Goal: Task Accomplishment & Management: Manage account settings

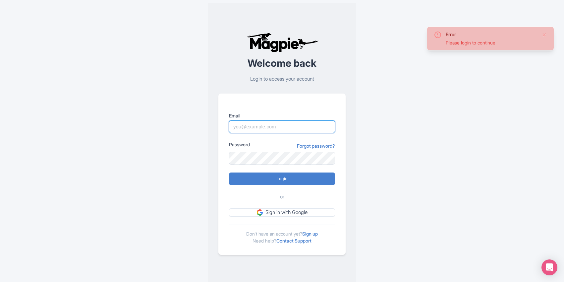
click at [299, 129] on input "Email" at bounding box center [282, 126] width 106 height 13
click at [0, 281] on com-1password-button at bounding box center [0, 287] width 0 height 0
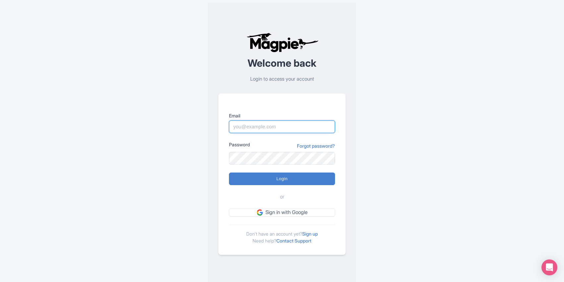
type input "[PERSON_NAME][EMAIL_ADDRESS][DOMAIN_NAME]"
type input "Logging in..."
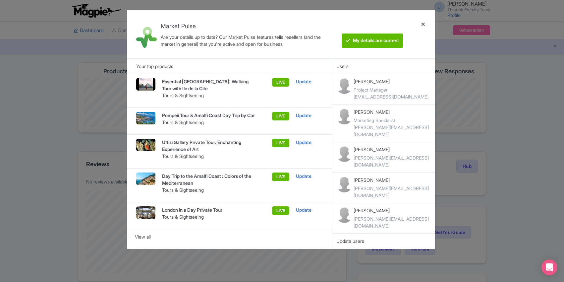
click at [424, 26] on div at bounding box center [423, 34] width 16 height 38
click at [422, 23] on div at bounding box center [423, 34] width 16 height 38
click at [381, 40] on btn "My details are current" at bounding box center [372, 40] width 61 height 14
click at [368, 42] on btn "My details are current" at bounding box center [372, 40] width 61 height 14
click at [424, 24] on div at bounding box center [423, 34] width 16 height 38
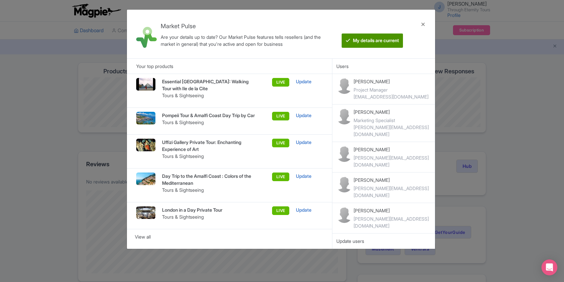
click at [357, 35] on btn "My details are current" at bounding box center [372, 40] width 61 height 14
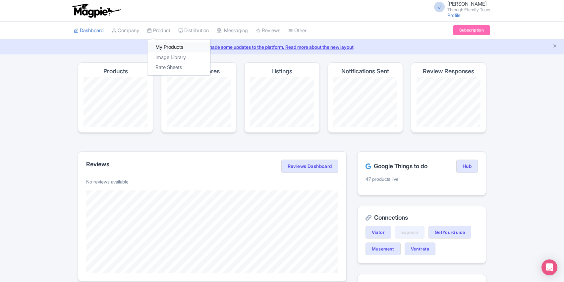
click at [169, 45] on link "My Products" at bounding box center [179, 47] width 63 height 10
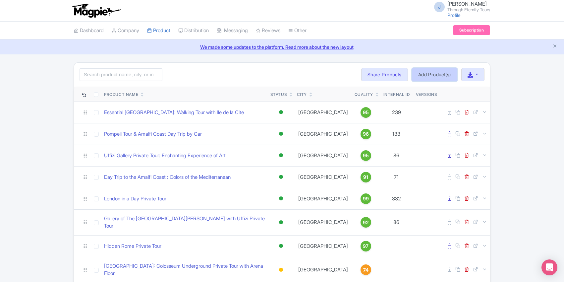
click at [423, 72] on link "Add Product(s)" at bounding box center [434, 74] width 45 height 13
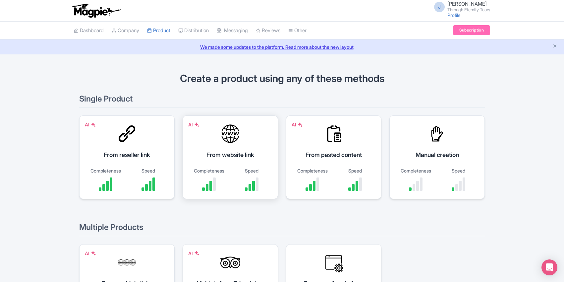
click at [240, 143] on div "AI From website link Completeness Speed" at bounding box center [230, 157] width 95 height 84
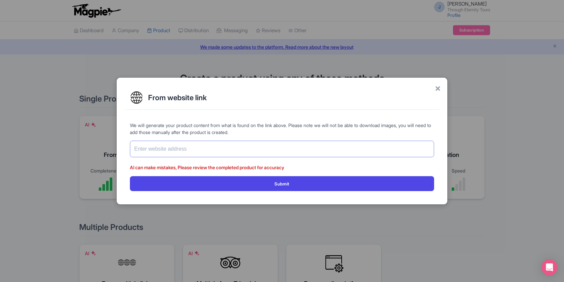
click at [243, 154] on input "text" at bounding box center [282, 149] width 304 height 17
paste input "https://www.througheternity.com/en/Transfers/port-rome-transfer.html"
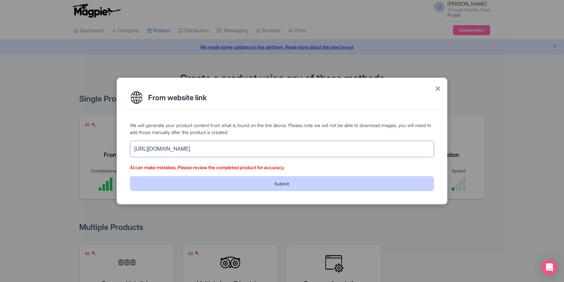
type input "https://www.througheternity.com/en/Transfers/port-rome-transfer.html"
click at [301, 184] on button "Submit" at bounding box center [282, 183] width 304 height 15
click at [285, 183] on button "Submit" at bounding box center [282, 183] width 304 height 15
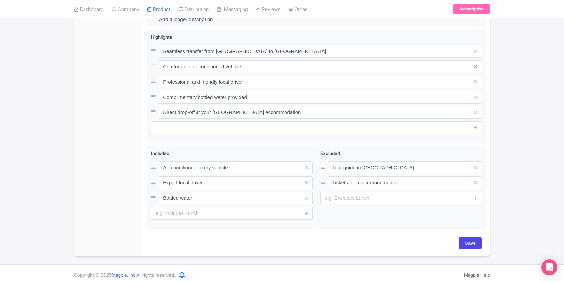
scroll to position [278, 0]
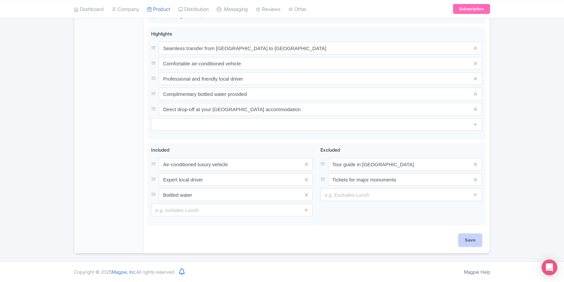
click at [470, 239] on input "Save" at bounding box center [470, 240] width 23 height 13
type input "Saving..."
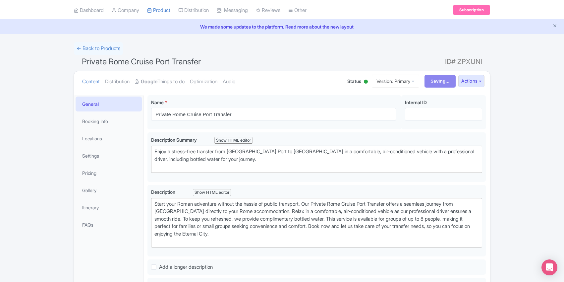
scroll to position [0, 0]
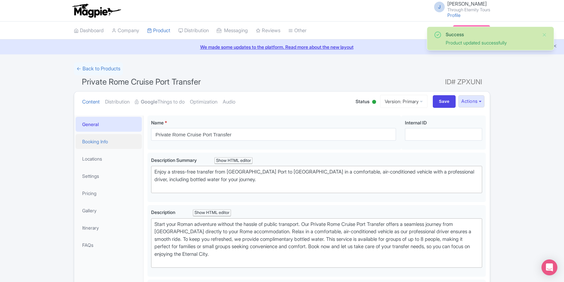
click at [114, 143] on link "Booking Info" at bounding box center [109, 141] width 66 height 15
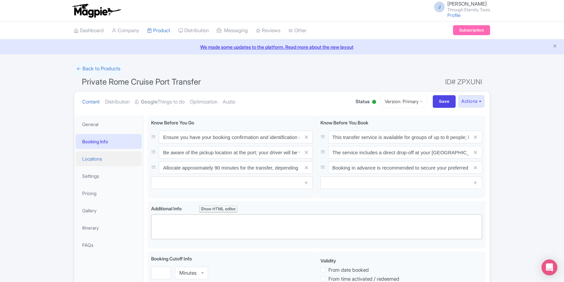
click at [107, 157] on link "Locations" at bounding box center [109, 158] width 66 height 15
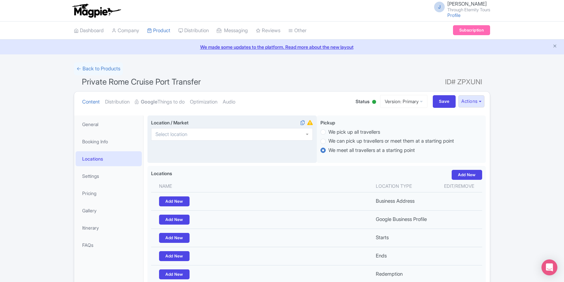
click at [289, 134] on div at bounding box center [232, 134] width 162 height 13
type input "rome"
click at [435, 103] on input "Save" at bounding box center [444, 101] width 23 height 13
type input "Saving..."
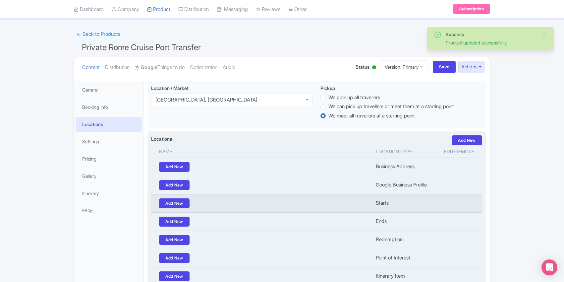
scroll to position [21, 0]
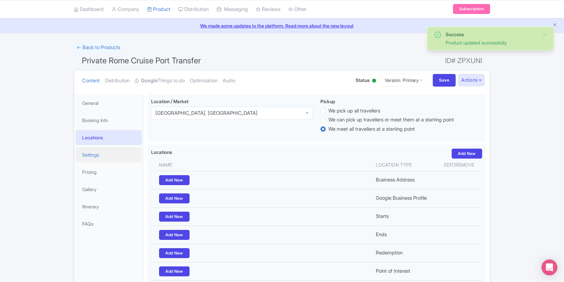
click at [98, 155] on link "Settings" at bounding box center [109, 154] width 66 height 15
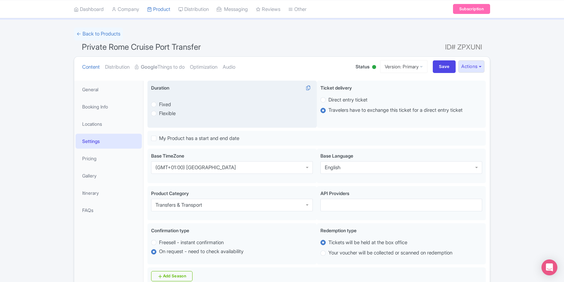
scroll to position [35, 0]
click at [159, 103] on label "Fixed" at bounding box center [165, 104] width 12 height 8
click at [159, 103] on input "Fixed" at bounding box center [162, 103] width 7 height 7
radio input "true"
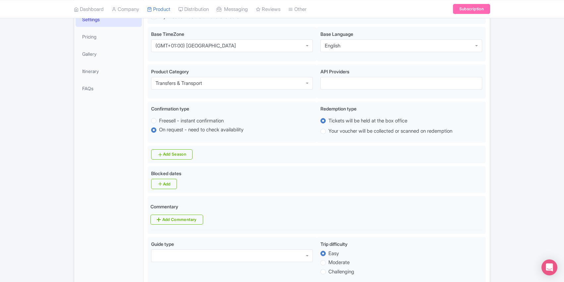
scroll to position [157, 0]
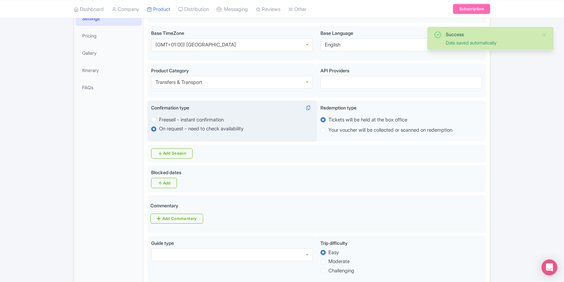
click at [159, 120] on label "Freesell - instant confirmation" at bounding box center [191, 120] width 65 height 8
click at [159, 120] on input "Freesell - instant confirmation" at bounding box center [162, 119] width 7 height 7
radio input "true"
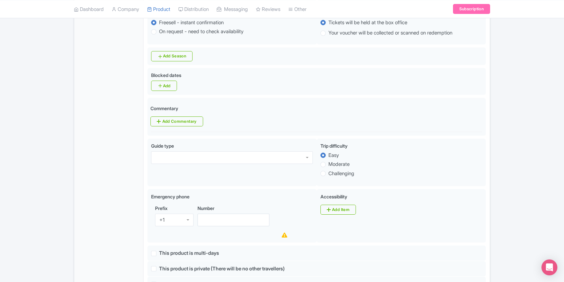
scroll to position [256, 0]
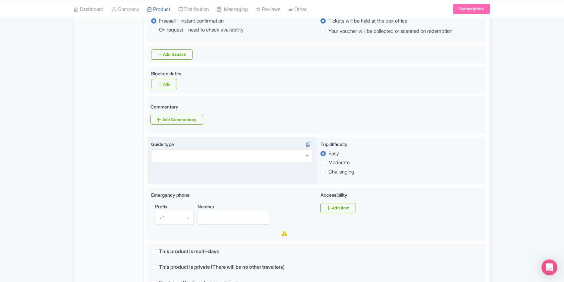
click at [263, 161] on div at bounding box center [232, 156] width 162 height 13
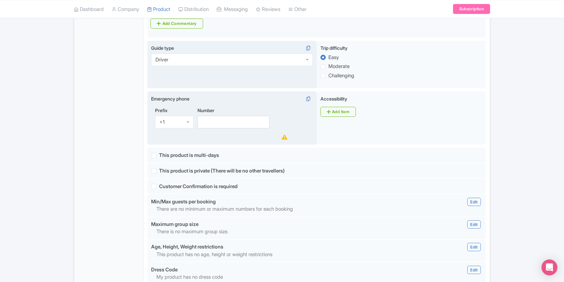
scroll to position [353, 0]
click at [215, 126] on input "Number" at bounding box center [234, 121] width 72 height 13
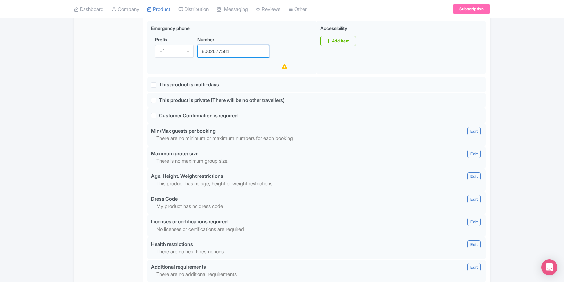
scroll to position [425, 0]
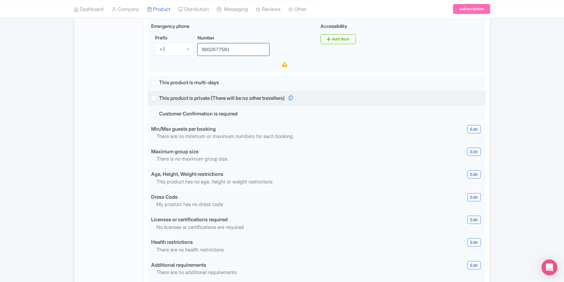
type input "8002677581"
click at [159, 101] on label "This product is private (There will be no other travellers)" at bounding box center [222, 98] width 126 height 8
click at [159, 98] on input "This product is private (There will be no other travellers)" at bounding box center [161, 96] width 4 height 4
checkbox input "true"
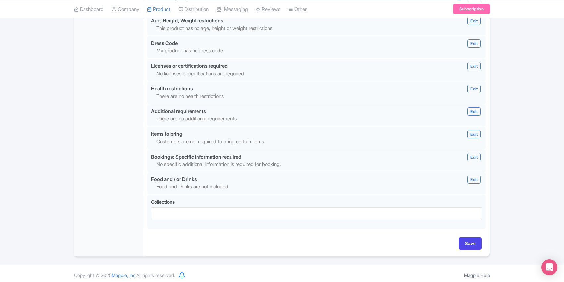
scroll to position [584, 0]
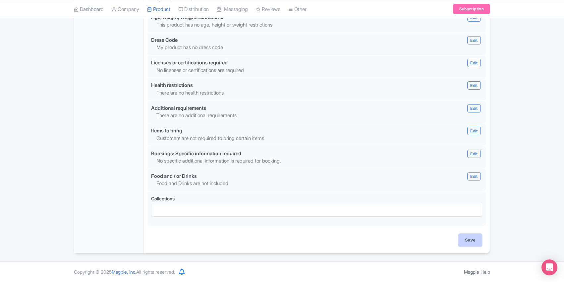
click at [473, 241] on input "Save" at bounding box center [470, 240] width 23 height 13
type input "Update Product"
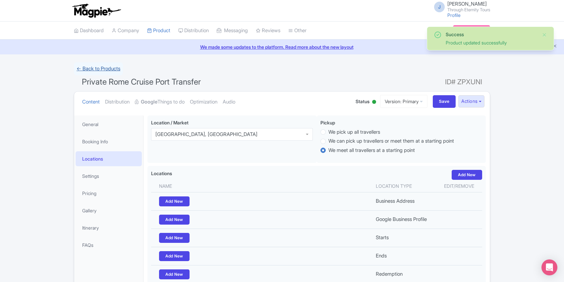
click at [117, 69] on link "← Back to Products" at bounding box center [98, 68] width 49 height 13
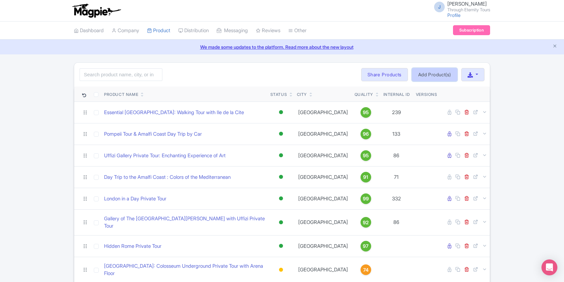
click at [430, 73] on link "Add Product(s)" at bounding box center [434, 74] width 45 height 13
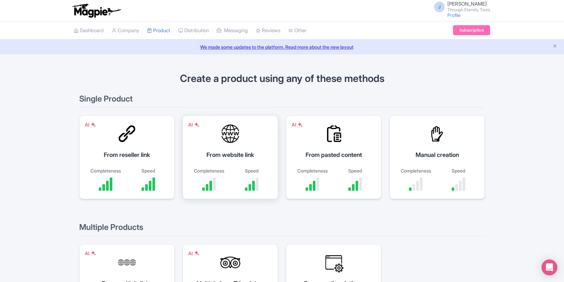
click at [244, 150] on div "AI From website link Completeness Speed" at bounding box center [230, 157] width 95 height 84
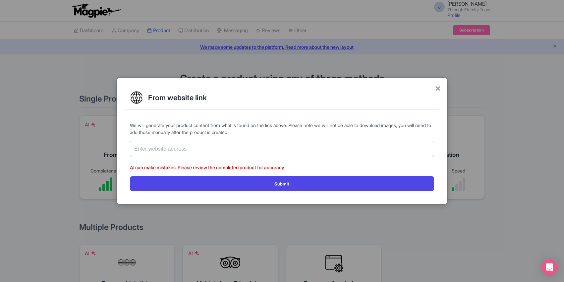
click at [254, 149] on input "text" at bounding box center [282, 149] width 304 height 17
paste input "[URL][DOMAIN_NAME]"
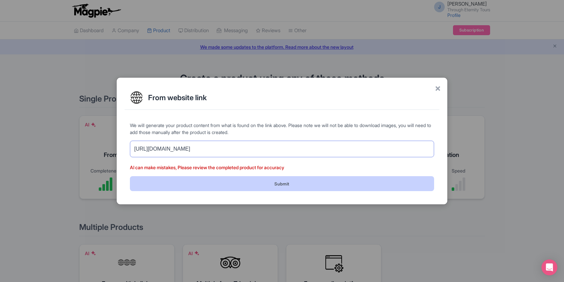
type input "https://www.througheternity.com/en/Transfers/transfers.html#"
click at [283, 184] on button "Submit" at bounding box center [282, 183] width 304 height 15
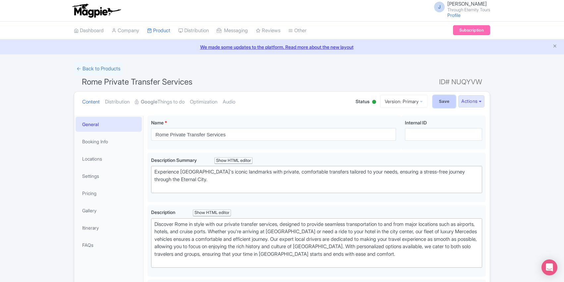
click at [437, 100] on input "Save" at bounding box center [444, 101] width 23 height 13
type input "Saving..."
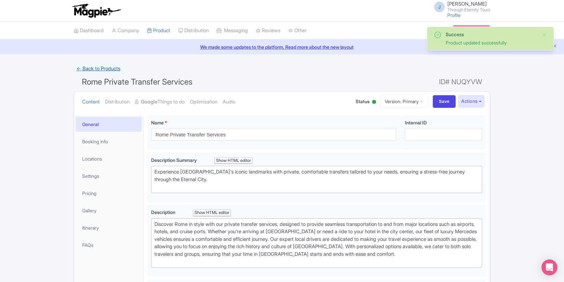
click at [98, 65] on link "← Back to Products" at bounding box center [98, 68] width 49 height 13
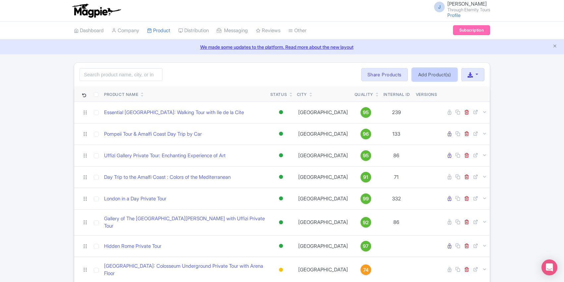
click at [433, 74] on link "Add Product(s)" at bounding box center [434, 74] width 45 height 13
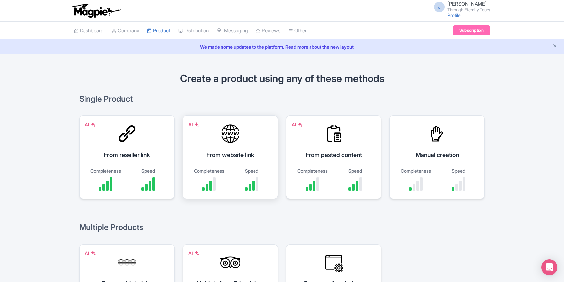
click at [235, 152] on div "From website link" at bounding box center [230, 154] width 79 height 9
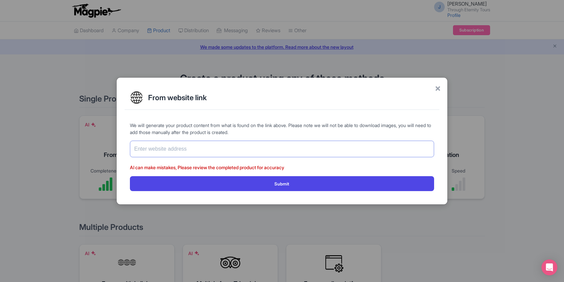
click at [231, 150] on input "text" at bounding box center [282, 149] width 304 height 17
paste input "https://www.througheternity.com/en/Transfers/airport-transfer-fco.html"
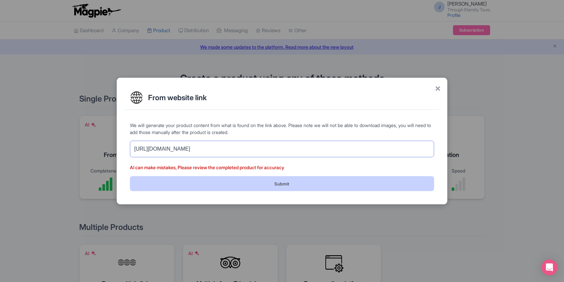
type input "https://www.througheternity.com/en/Transfers/airport-transfer-fco.html"
click at [274, 184] on button "Submit" at bounding box center [282, 183] width 304 height 15
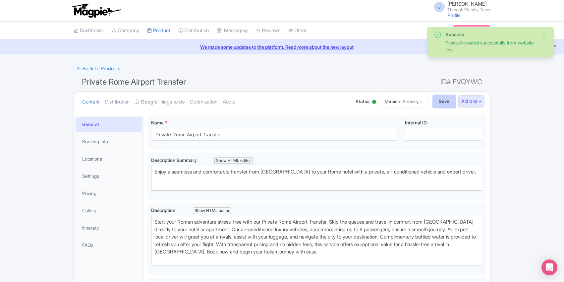
click at [441, 100] on input "Save" at bounding box center [444, 101] width 23 height 13
type input "Saving..."
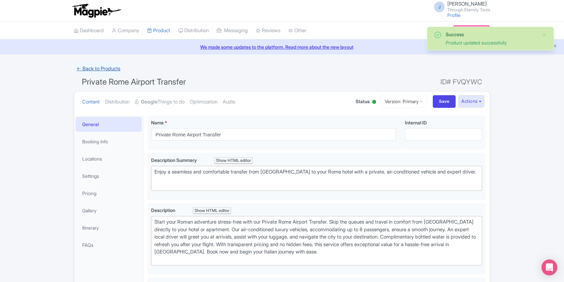
click at [107, 71] on link "← Back to Products" at bounding box center [98, 68] width 49 height 13
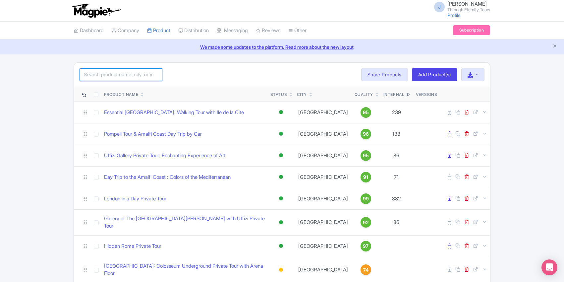
click at [117, 76] on input "search" at bounding box center [121, 74] width 83 height 13
type input "transfer"
click button "Search" at bounding box center [0, 0] width 0 height 0
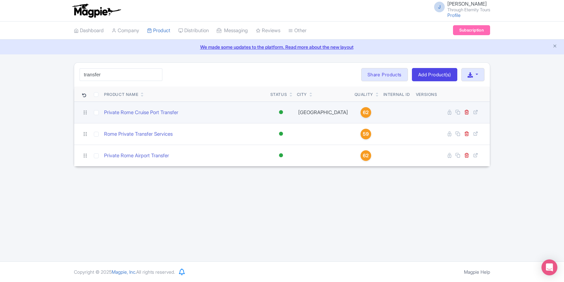
click at [202, 113] on div "Private Rome Cruise Port Transfer" at bounding box center [184, 113] width 161 height 8
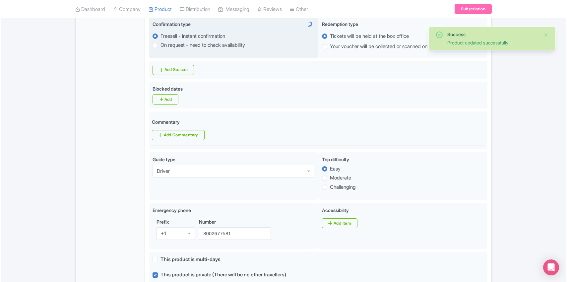
scroll to position [243, 0]
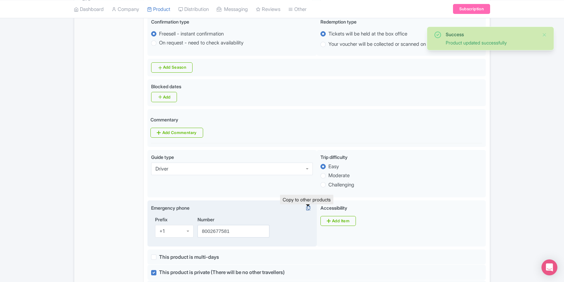
click at [309, 210] on icon at bounding box center [308, 208] width 9 height 6
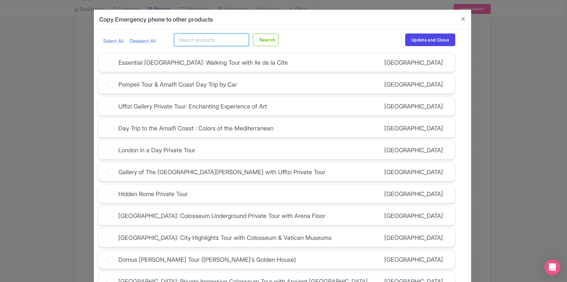
click at [206, 39] on input "text" at bounding box center [211, 39] width 75 height 13
type input "transfer"
click at [253, 33] on button "Search" at bounding box center [266, 39] width 26 height 13
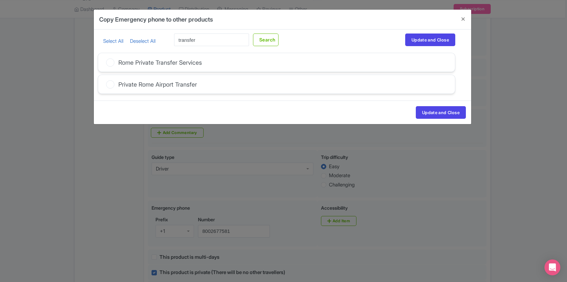
click at [109, 62] on icon at bounding box center [110, 62] width 8 height 8
click at [0, 0] on input "Rome Private Transfer Services" at bounding box center [0, 0] width 0 height 0
click at [110, 85] on icon at bounding box center [110, 84] width 8 height 8
click at [0, 0] on input "Private Rome Airport Transfer" at bounding box center [0, 0] width 0 height 0
click at [435, 111] on button "Update and Close" at bounding box center [441, 112] width 50 height 13
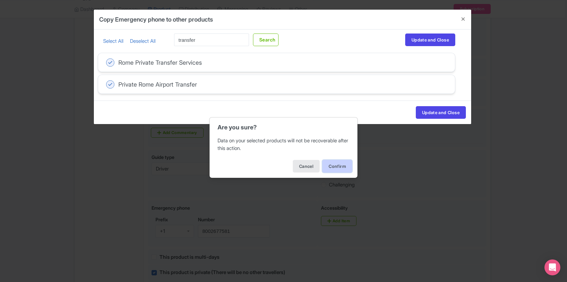
click at [337, 162] on button "Confirm" at bounding box center [337, 166] width 30 height 13
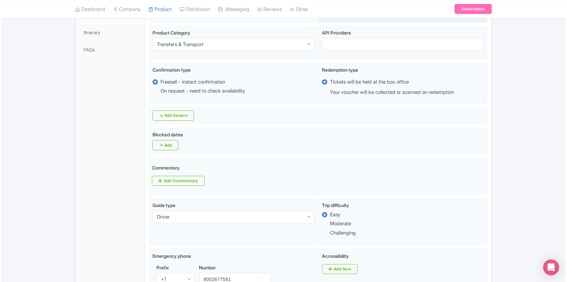
scroll to position [206, 0]
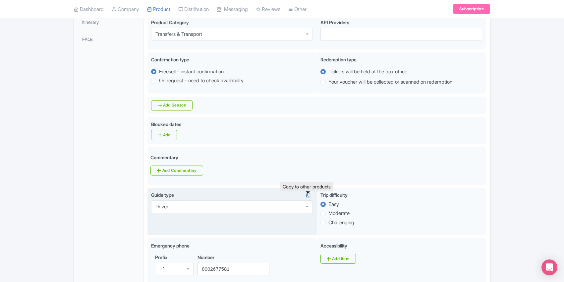
click at [309, 196] on icon at bounding box center [308, 195] width 9 height 6
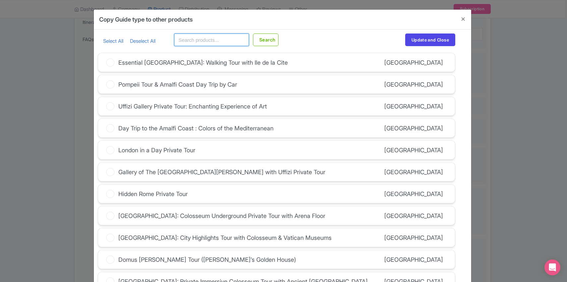
click at [211, 38] on input "text" at bounding box center [211, 39] width 75 height 13
type input "transfer"
click at [253, 33] on button "Search" at bounding box center [266, 39] width 26 height 13
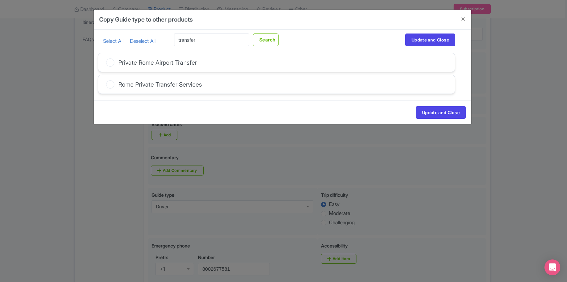
click at [109, 61] on icon at bounding box center [110, 62] width 8 height 8
click at [0, 0] on input "Private Rome Airport Transfer" at bounding box center [0, 0] width 0 height 0
click at [111, 84] on icon at bounding box center [110, 84] width 8 height 8
click at [0, 0] on input "Rome Private Transfer Services" at bounding box center [0, 0] width 0 height 0
click at [424, 109] on button "Update and Close" at bounding box center [441, 112] width 50 height 13
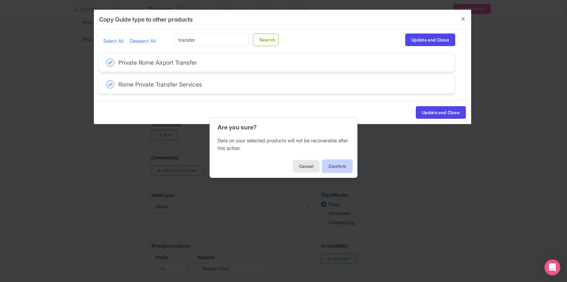
click at [339, 168] on button "Confirm" at bounding box center [337, 166] width 30 height 13
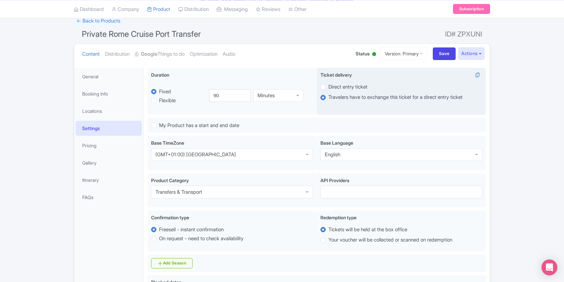
scroll to position [0, 0]
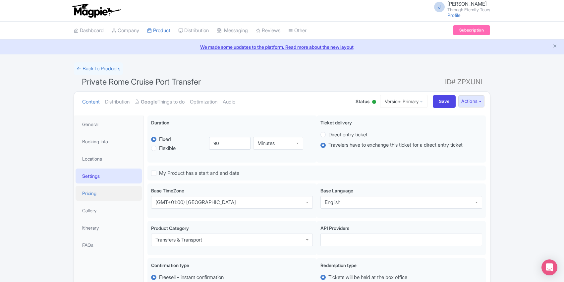
click at [106, 194] on link "Pricing" at bounding box center [109, 193] width 66 height 15
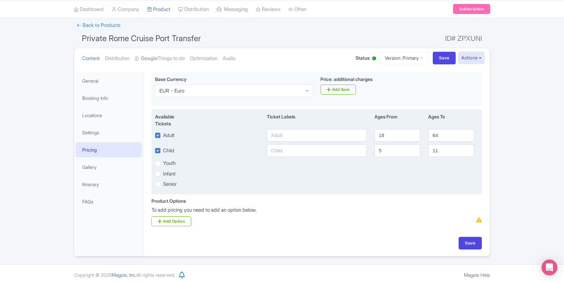
scroll to position [47, 0]
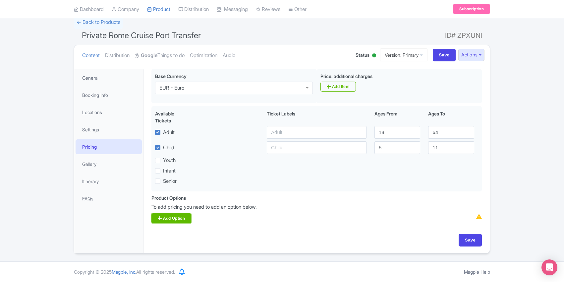
click at [169, 217] on link "Add Option" at bounding box center [172, 218] width 40 height 10
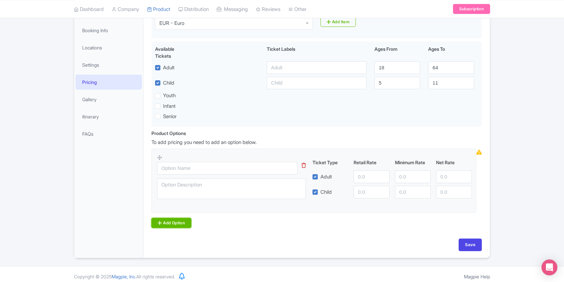
scroll to position [117, 0]
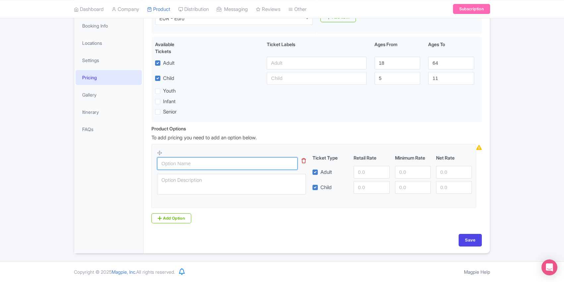
click at [241, 161] on input "text" at bounding box center [227, 163] width 141 height 13
type input "One Way Trasfer"
click at [358, 173] on input "number" at bounding box center [372, 172] width 36 height 13
type input "336"
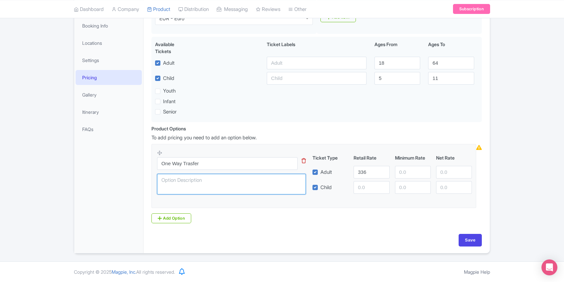
click at [274, 183] on textarea at bounding box center [231, 184] width 149 height 21
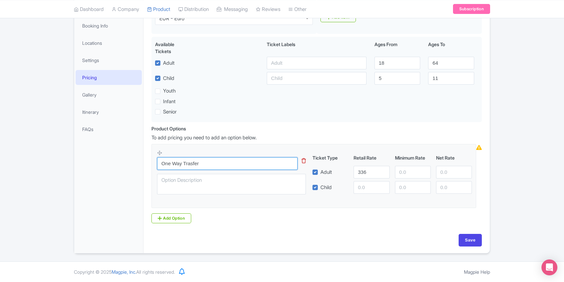
click at [191, 163] on input "One Way Trasfer" at bounding box center [227, 163] width 141 height 13
type input "One Way Transfer"
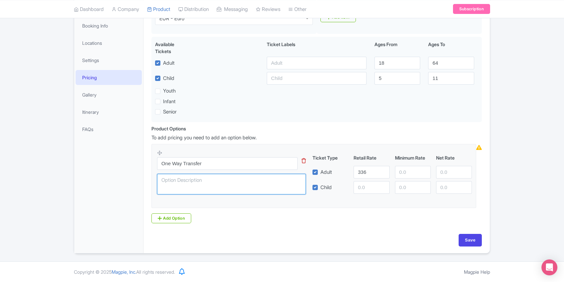
click at [215, 185] on textarea at bounding box center [231, 184] width 149 height 21
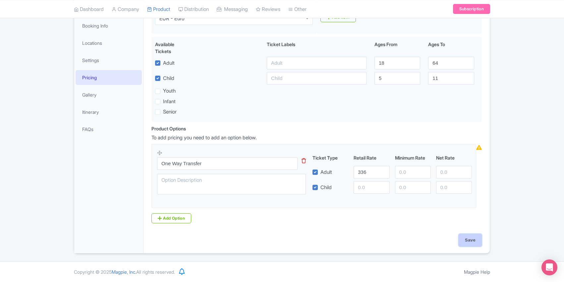
click at [474, 239] on input "Save" at bounding box center [470, 240] width 23 height 13
type input "Saving..."
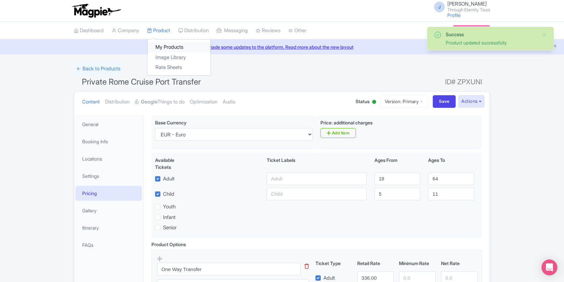
click at [168, 45] on link "My Products" at bounding box center [179, 47] width 63 height 10
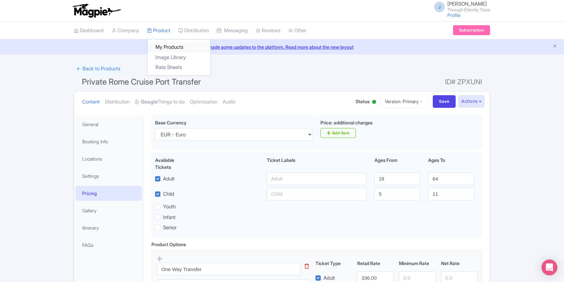
click at [168, 46] on link "My Products" at bounding box center [179, 47] width 63 height 10
click at [170, 49] on link "My Products" at bounding box center [179, 47] width 63 height 10
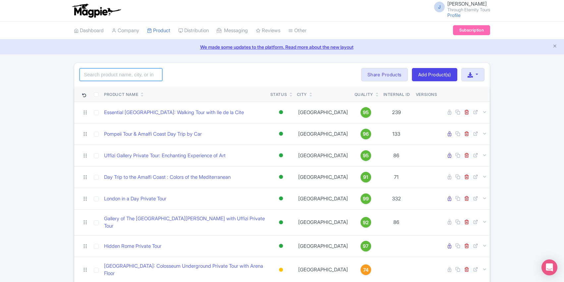
click at [145, 76] on input "search" at bounding box center [121, 74] width 83 height 13
type input "transfer"
click button "Search" at bounding box center [0, 0] width 0 height 0
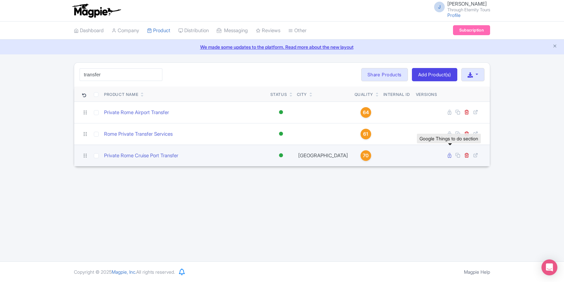
click at [450, 157] on icon at bounding box center [450, 155] width 4 height 5
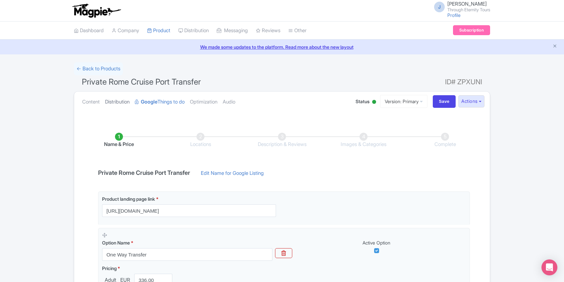
click at [115, 104] on link "Distribution" at bounding box center [117, 102] width 25 height 21
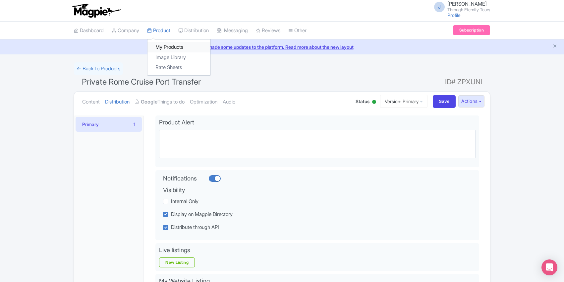
click at [164, 46] on link "My Products" at bounding box center [179, 47] width 63 height 10
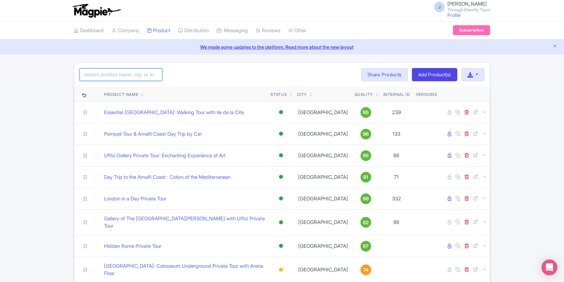
click at [130, 73] on input "search" at bounding box center [121, 74] width 83 height 13
type input "transfer"
click button "Search" at bounding box center [0, 0] width 0 height 0
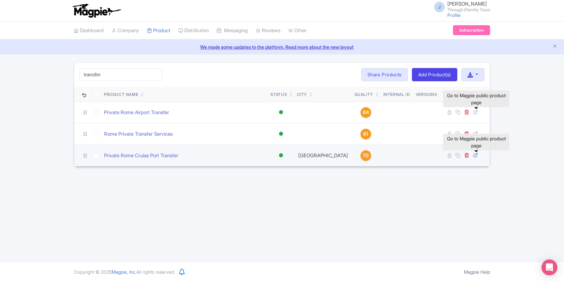
click at [476, 155] on icon at bounding box center [475, 155] width 5 height 5
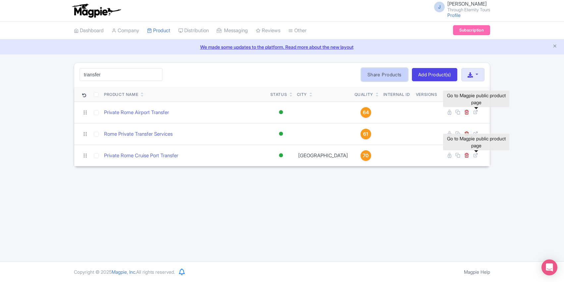
click at [390, 77] on link "Share Products" at bounding box center [384, 74] width 47 height 13
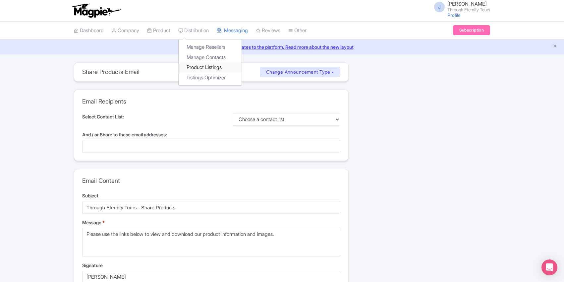
click at [201, 64] on link "Product Listings" at bounding box center [210, 67] width 63 height 10
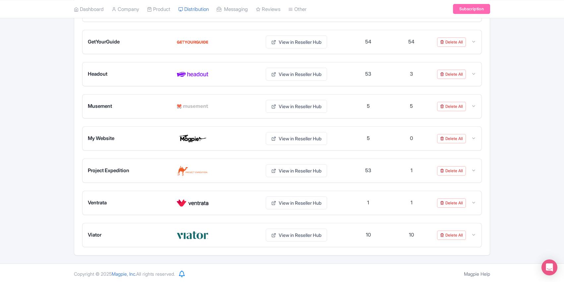
scroll to position [130, 0]
click at [473, 236] on icon at bounding box center [473, 234] width 5 height 5
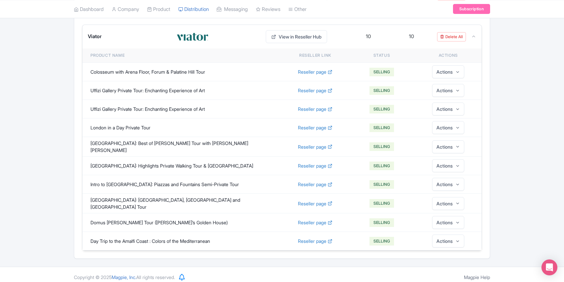
scroll to position [332, 0]
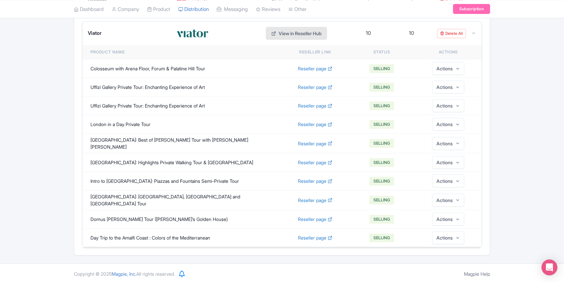
click at [314, 36] on link "View in Reseller Hub" at bounding box center [296, 33] width 61 height 13
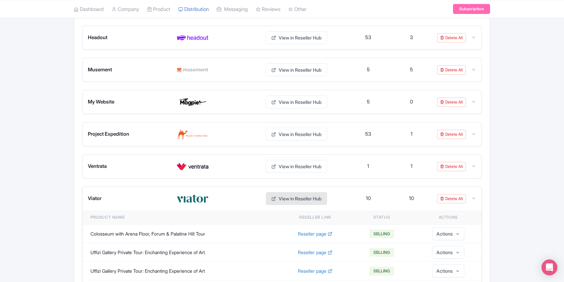
scroll to position [168, 0]
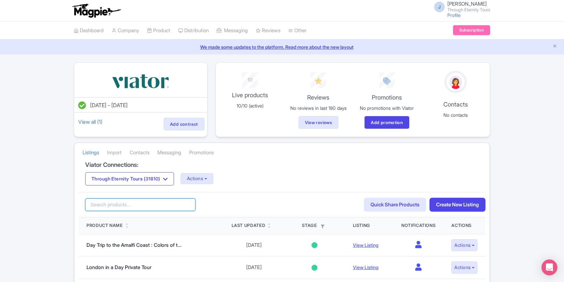
click at [121, 203] on input "search" at bounding box center [140, 204] width 110 height 13
type input "transfer"
click button "Search" at bounding box center [0, 0] width 0 height 0
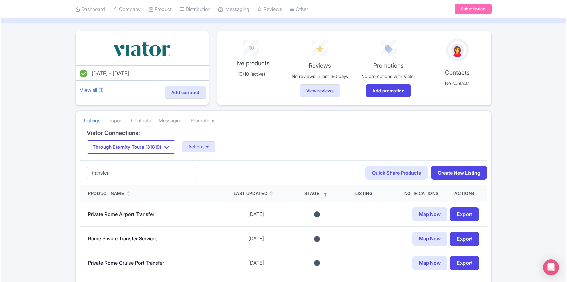
scroll to position [64, 0]
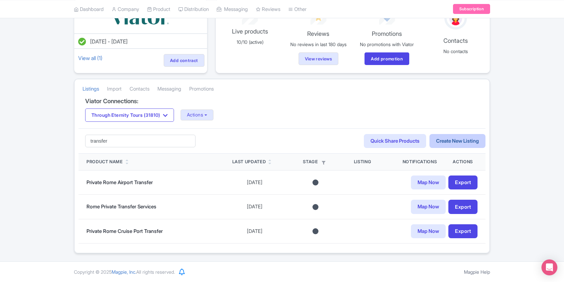
click at [464, 140] on link "Create New Listing" at bounding box center [458, 141] width 56 height 14
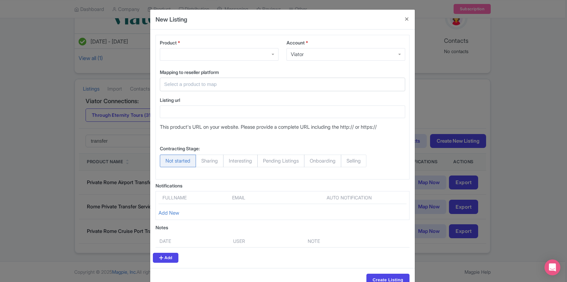
click at [271, 52] on div at bounding box center [219, 54] width 119 height 13
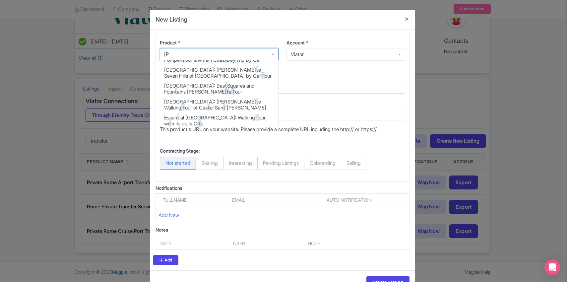
scroll to position [0, 0]
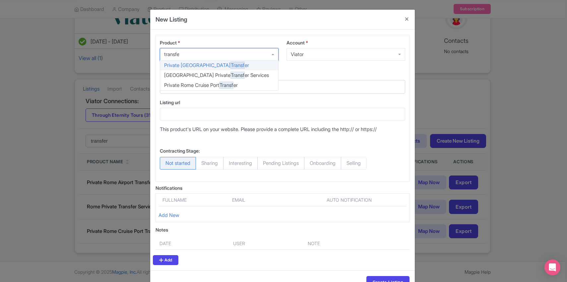
type input "transfer"
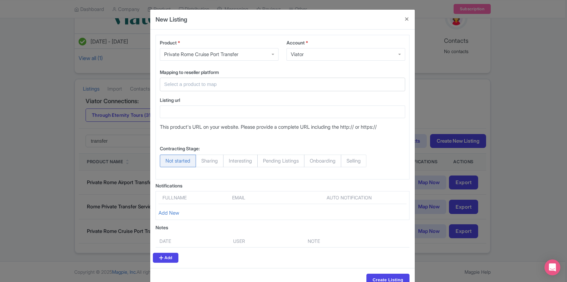
click at [238, 84] on input "text" at bounding box center [278, 85] width 229 height 8
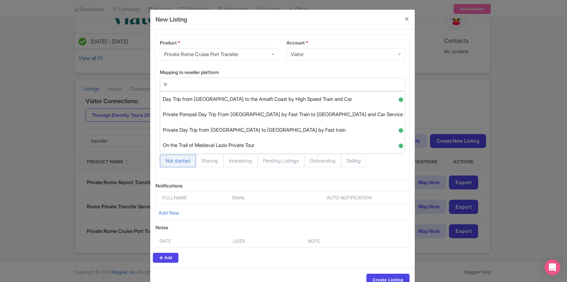
type input "t"
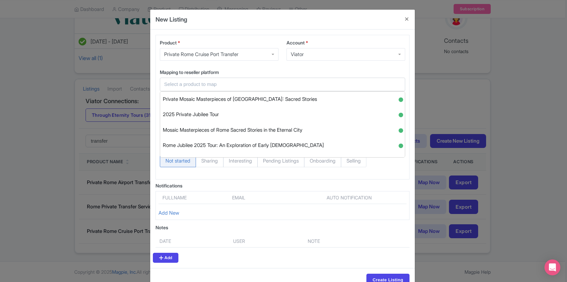
click at [283, 69] on label "Mapping to reseller platform" at bounding box center [282, 72] width 245 height 7
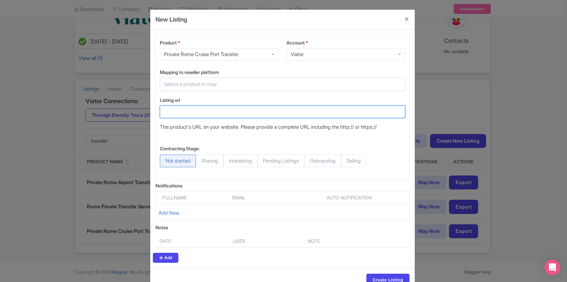
click at [234, 111] on input "Listing url" at bounding box center [282, 111] width 245 height 13
paste input "https://www.througheternity.com/en/Transfers/port-rome-transfer.html"
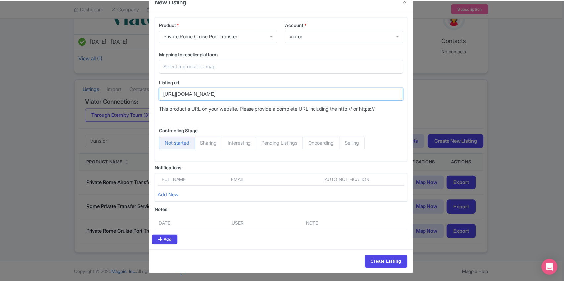
scroll to position [19, 0]
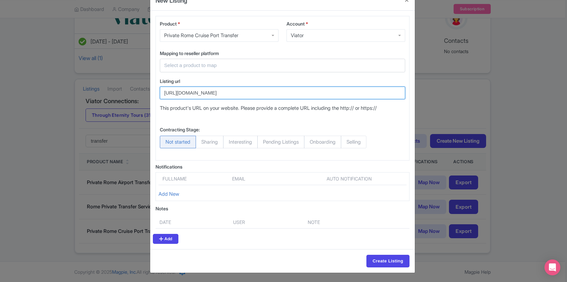
type input "https://www.througheternity.com/en/Transfers/port-rome-transfer.html"
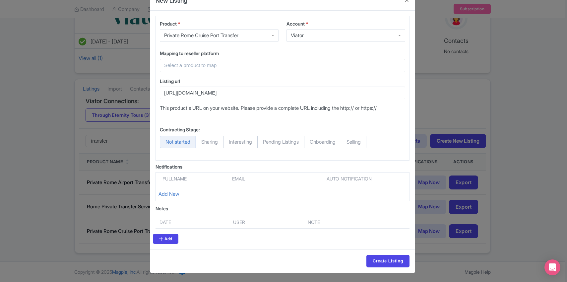
click at [360, 139] on span "Selling" at bounding box center [354, 142] width 26 height 13
click at [347, 139] on input "Selling" at bounding box center [344, 139] width 7 height 7
radio input "true"
click at [382, 262] on input "Create Listing" at bounding box center [387, 261] width 43 height 13
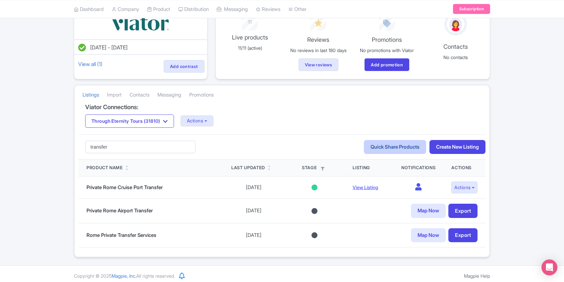
scroll to position [62, 0]
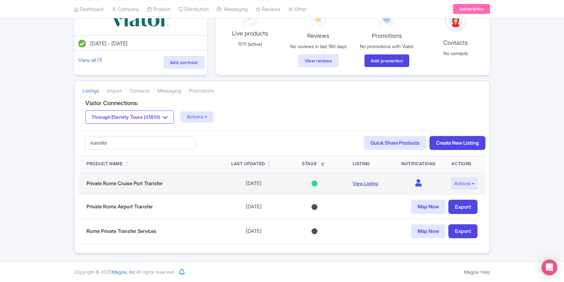
click at [366, 184] on link "View Listing" at bounding box center [366, 183] width 26 height 6
click at [467, 180] on button "Actions" at bounding box center [465, 183] width 26 height 12
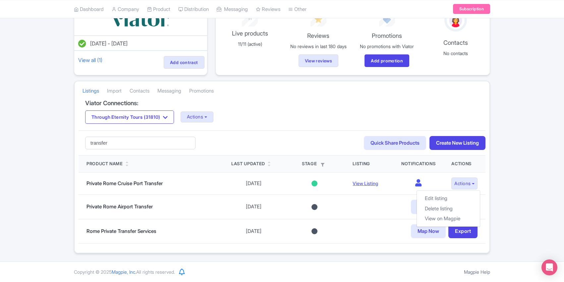
click at [521, 183] on div "Success Listing created successfully [DATE] - [DATE] View all (1) Add contract …" at bounding box center [282, 127] width 564 height 253
